Goal: Find specific page/section: Find specific page/section

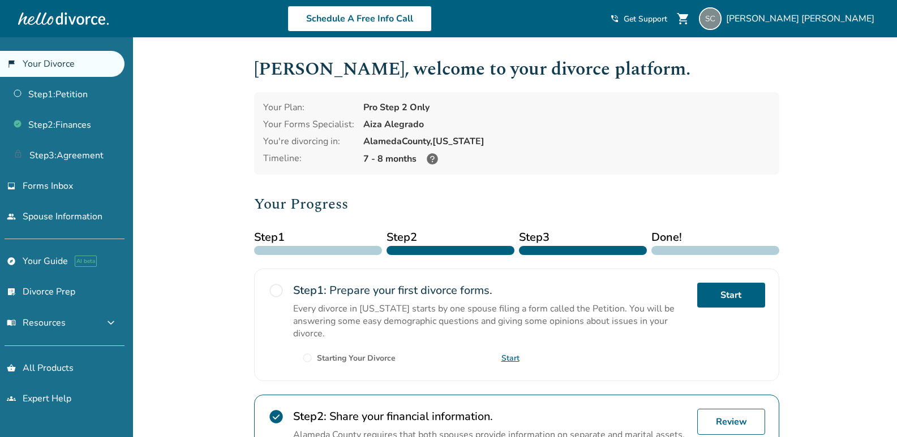
click at [432, 158] on icon at bounding box center [432, 159] width 14 height 14
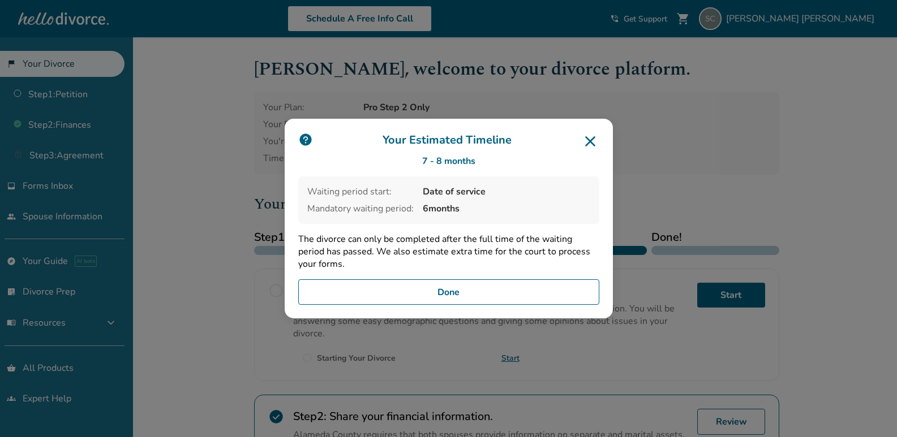
click at [595, 138] on icon at bounding box center [590, 141] width 18 height 18
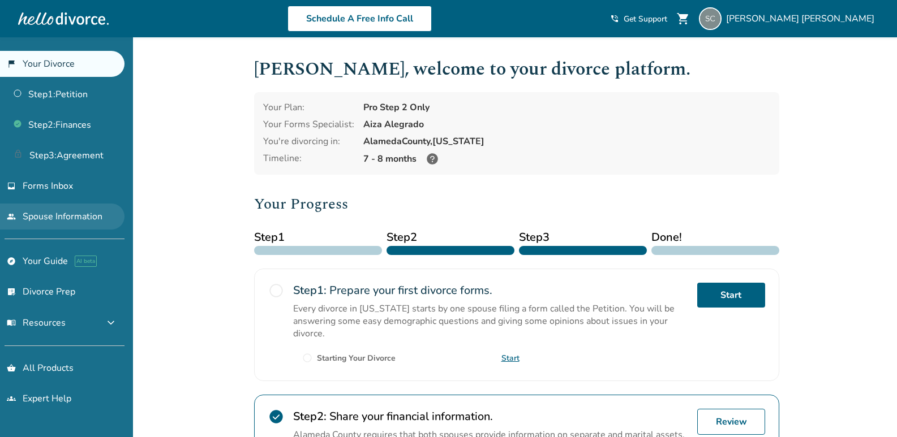
click at [44, 210] on link "people Spouse Information" at bounding box center [62, 217] width 124 height 26
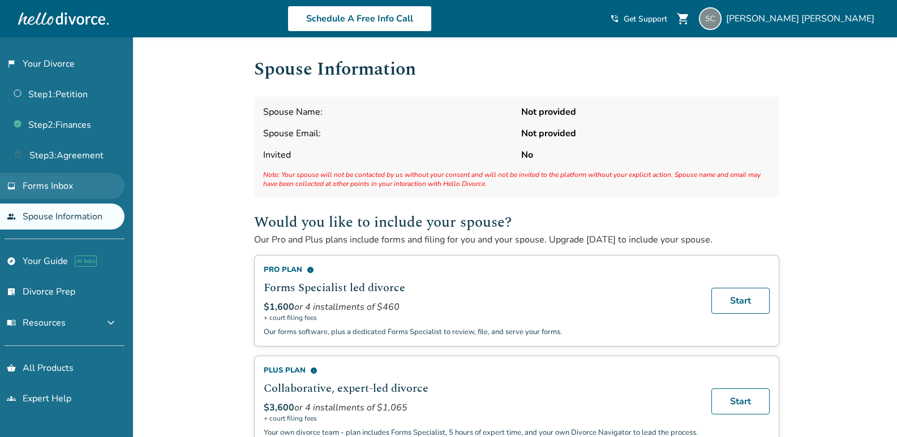
click at [64, 186] on span "Forms Inbox" at bounding box center [48, 186] width 50 height 12
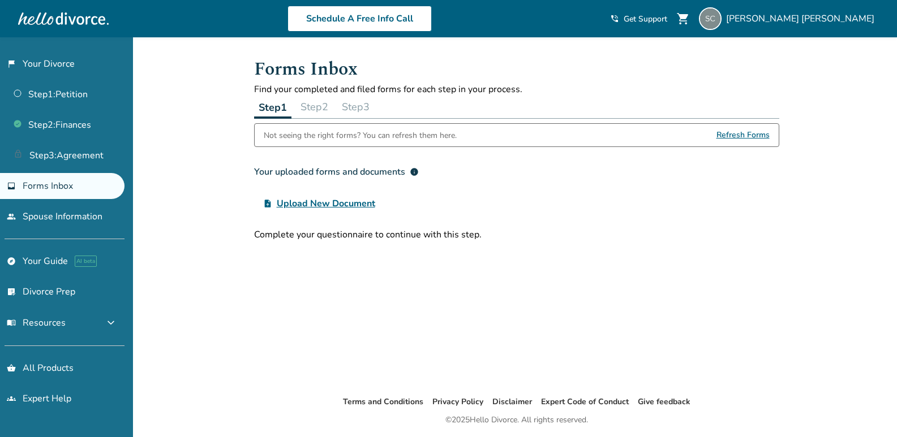
click at [309, 103] on button "Step 2" at bounding box center [314, 107] width 37 height 23
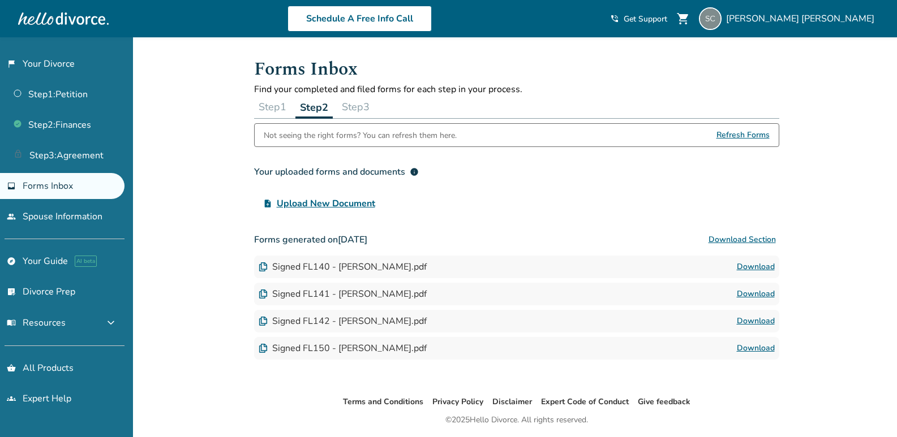
click at [363, 105] on button "Step 3" at bounding box center [355, 107] width 37 height 23
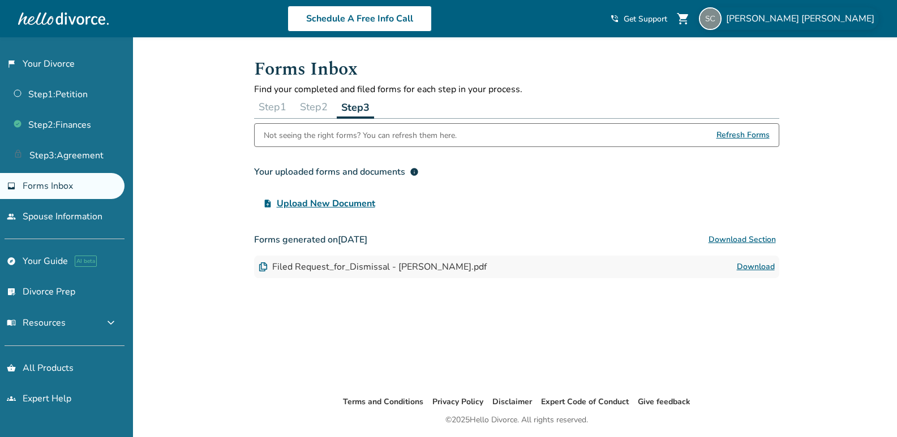
click at [838, 19] on span "[PERSON_NAME]" at bounding box center [802, 18] width 153 height 12
click at [34, 66] on link "flag_2 Your Divorce" at bounding box center [62, 64] width 124 height 26
